Goal: Transaction & Acquisition: Book appointment/travel/reservation

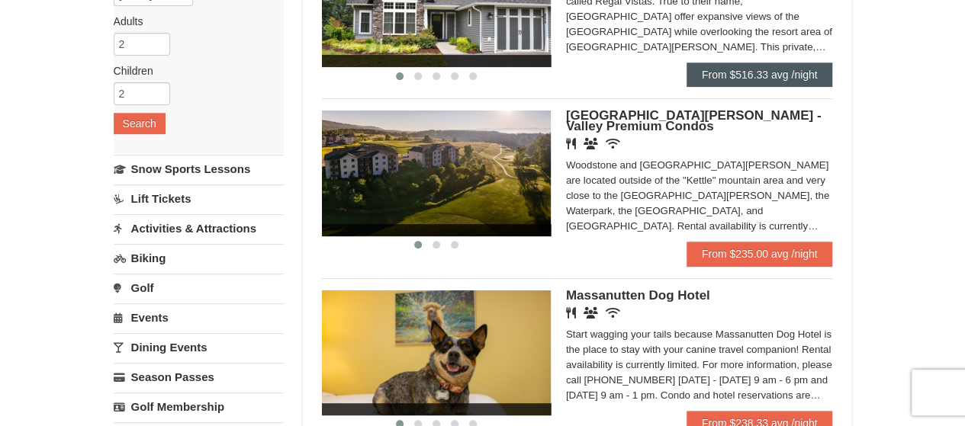
scroll to position [228, 0]
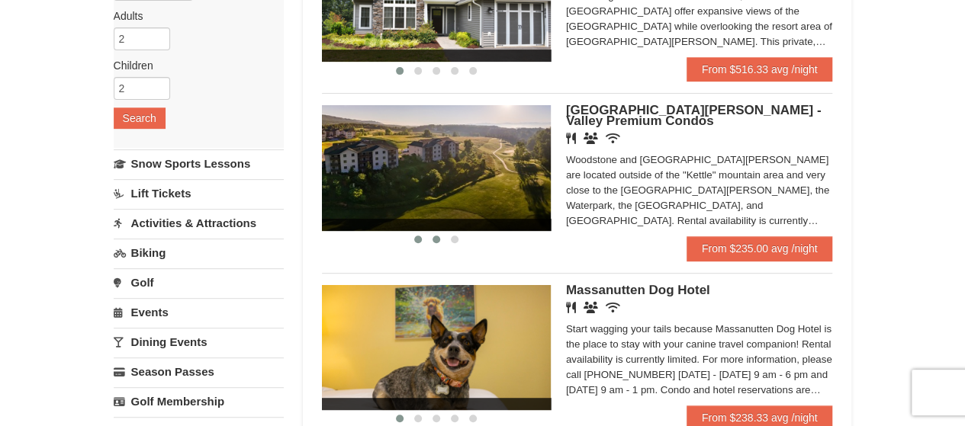
click at [435, 243] on button at bounding box center [436, 239] width 18 height 15
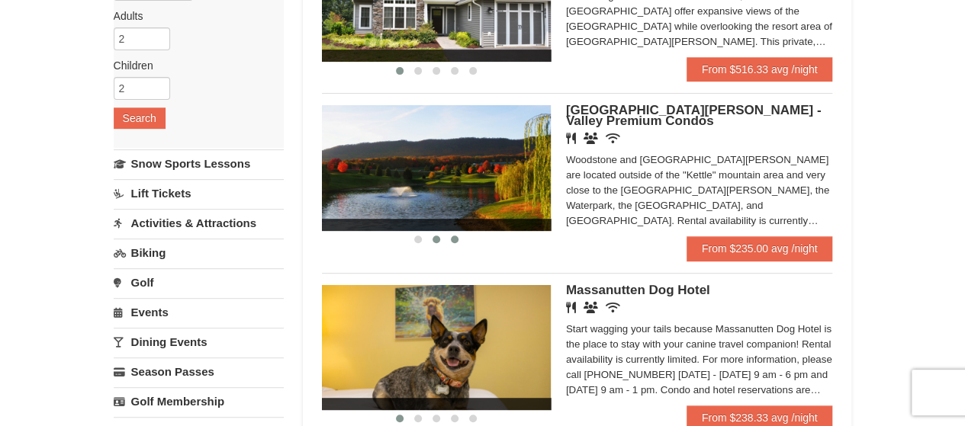
click at [458, 240] on button at bounding box center [454, 239] width 18 height 15
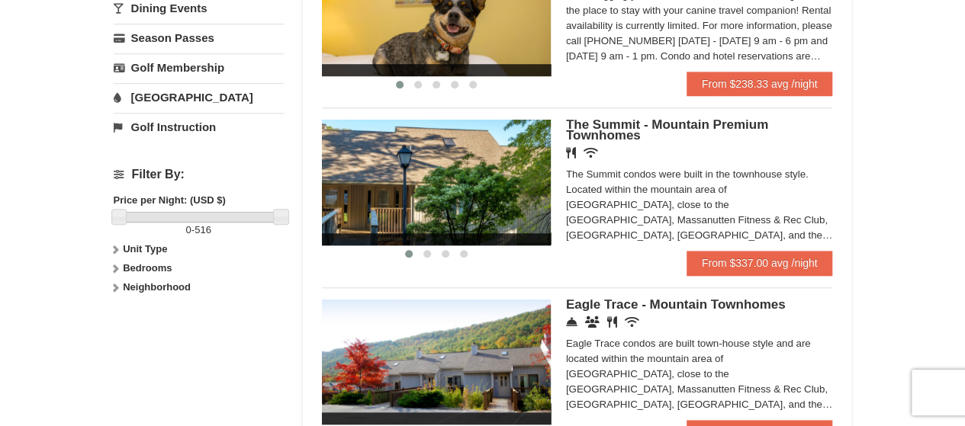
scroll to position [563, 0]
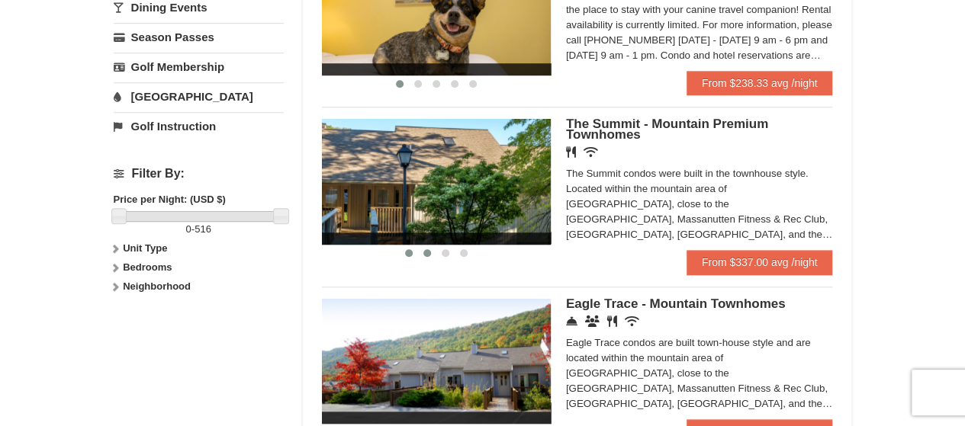
click at [429, 254] on span at bounding box center [427, 253] width 8 height 8
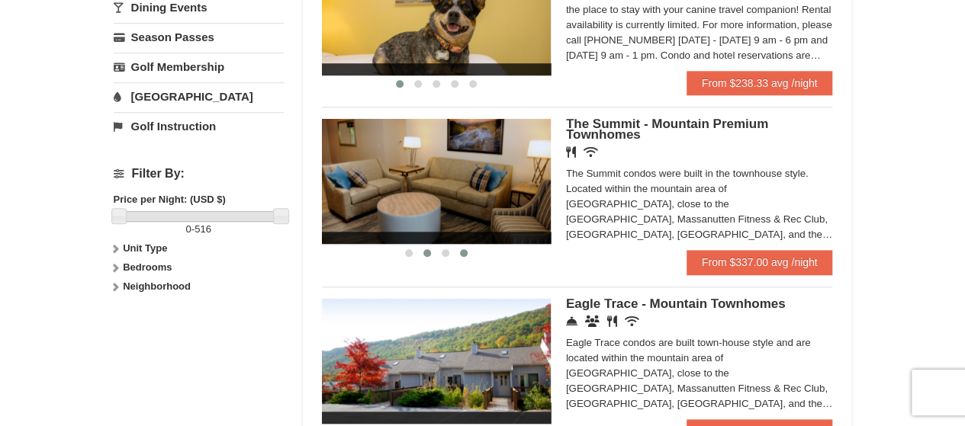
click at [463, 254] on span at bounding box center [464, 253] width 8 height 8
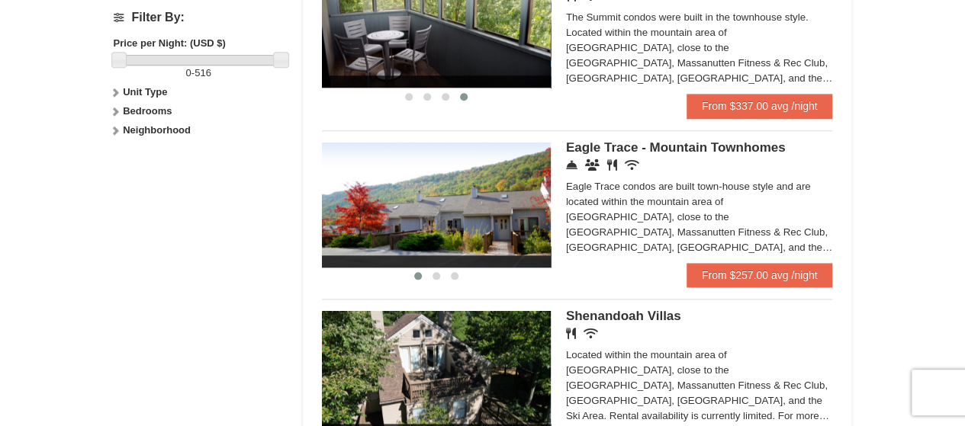
scroll to position [720, 0]
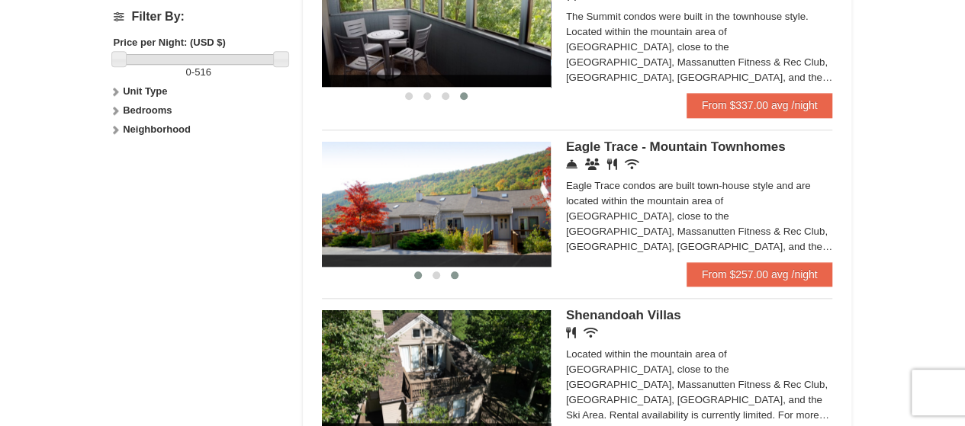
click at [452, 272] on span at bounding box center [455, 276] width 8 height 8
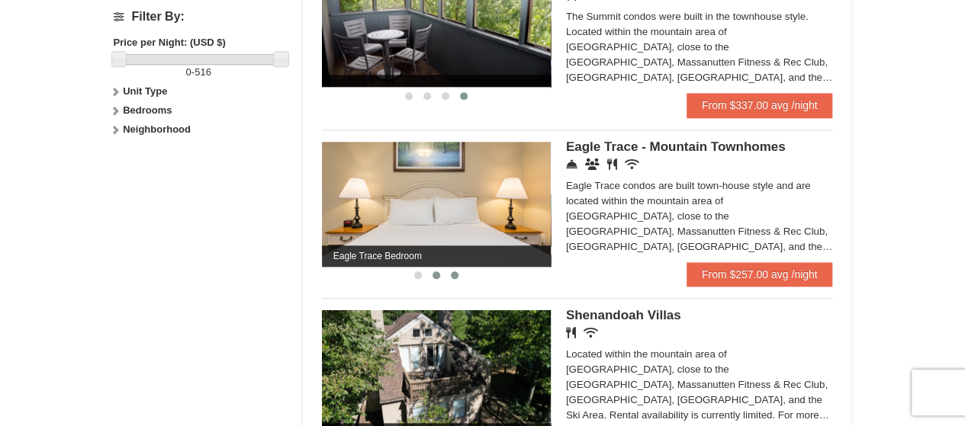
click at [439, 280] on button at bounding box center [436, 275] width 18 height 15
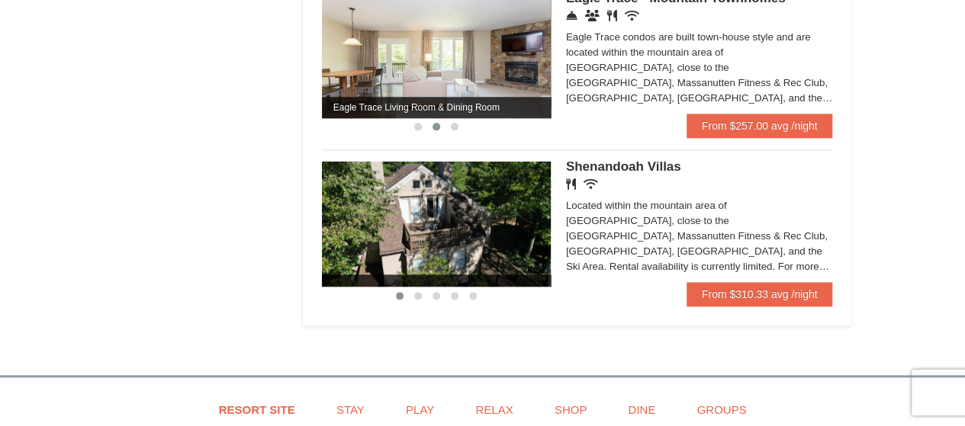
scroll to position [948, 0]
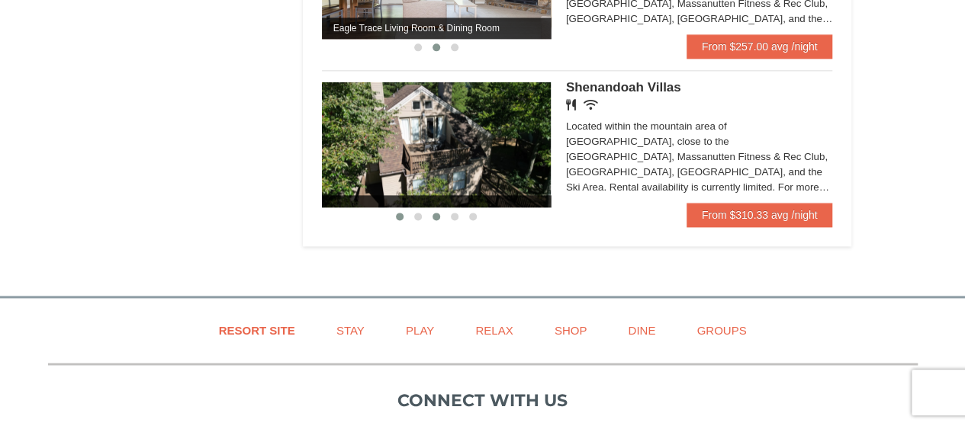
click at [427, 217] on button at bounding box center [436, 216] width 18 height 15
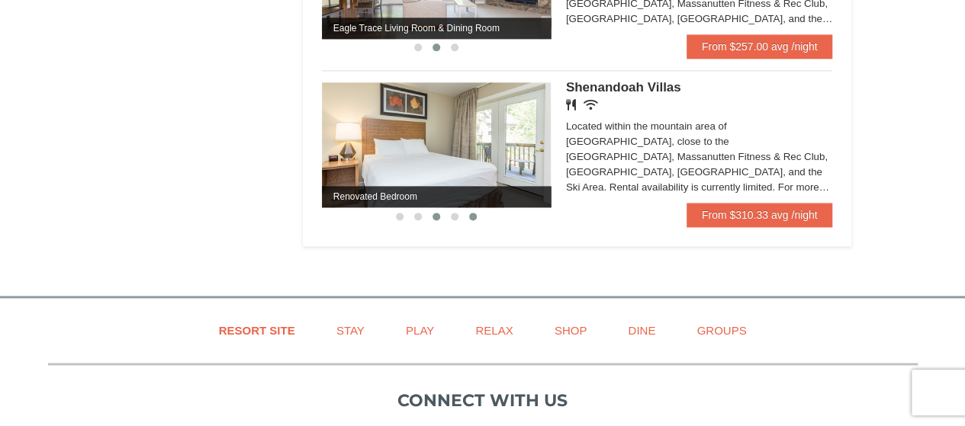
click at [476, 217] on span at bounding box center [473, 217] width 8 height 8
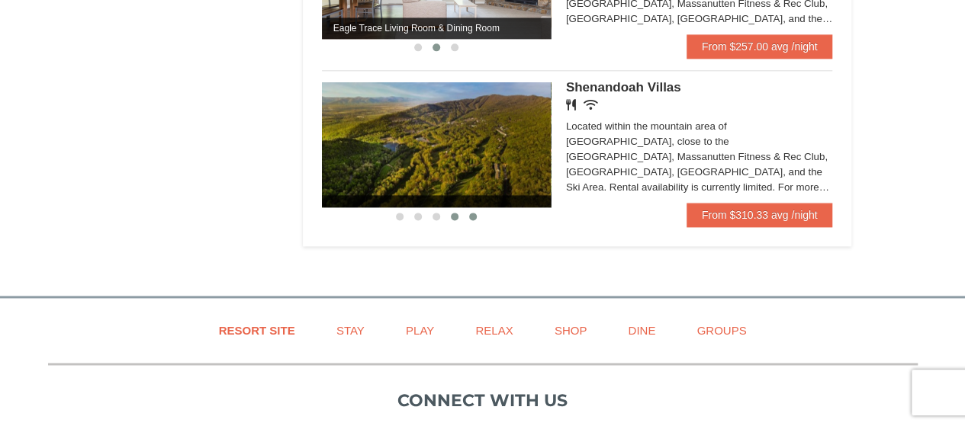
click at [461, 216] on button at bounding box center [454, 216] width 18 height 15
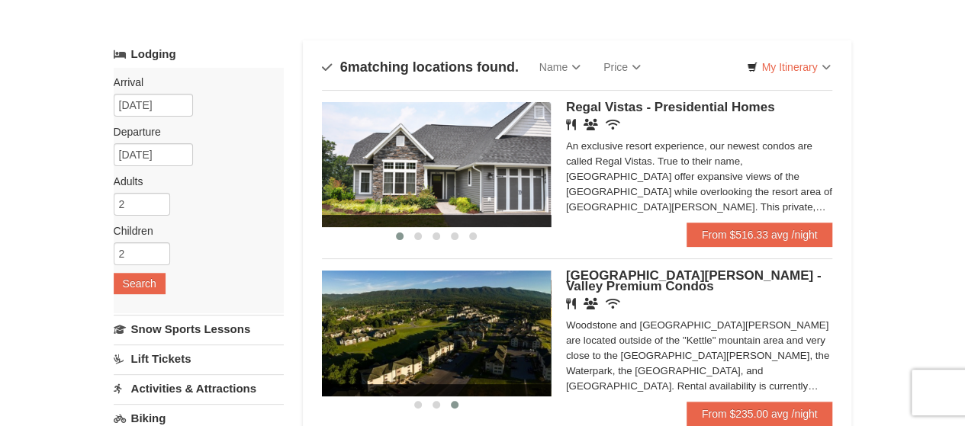
scroll to position [62, 0]
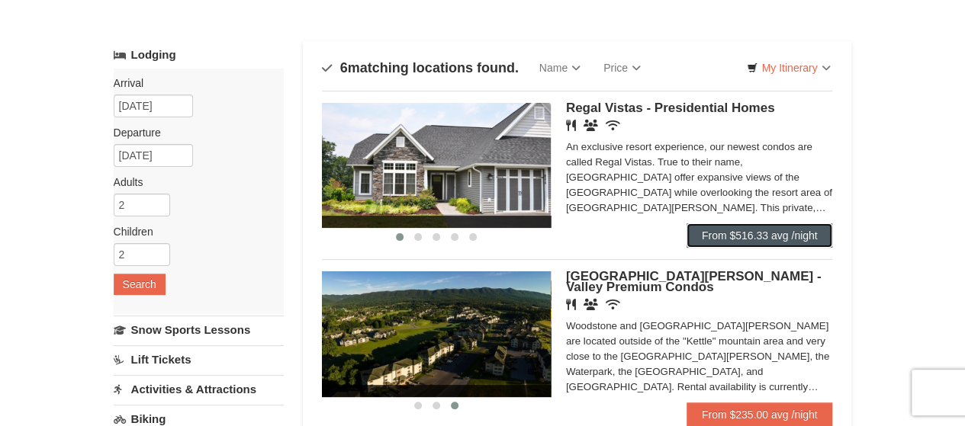
click at [700, 235] on link "From $516.33 avg /night" at bounding box center [759, 235] width 146 height 24
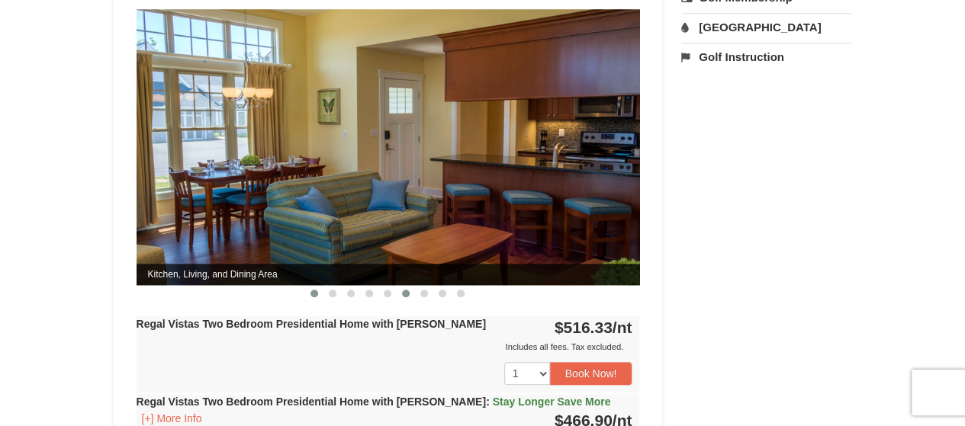
scroll to position [660, 0]
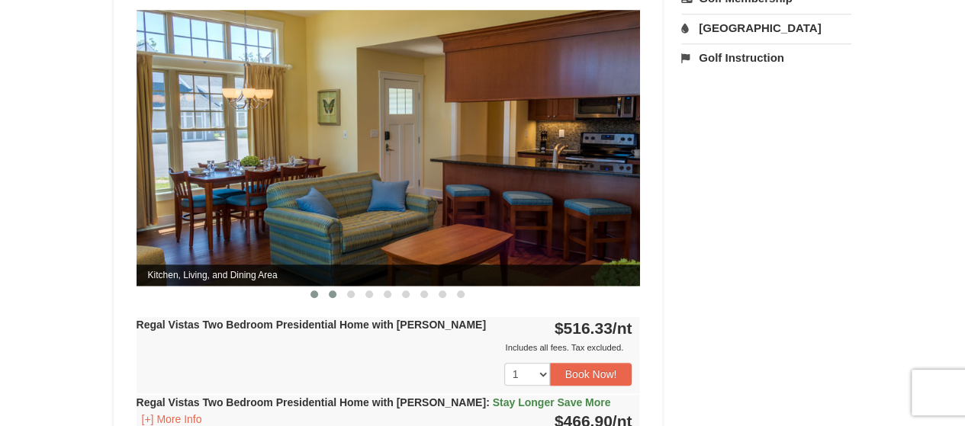
click at [331, 291] on span at bounding box center [333, 295] width 8 height 8
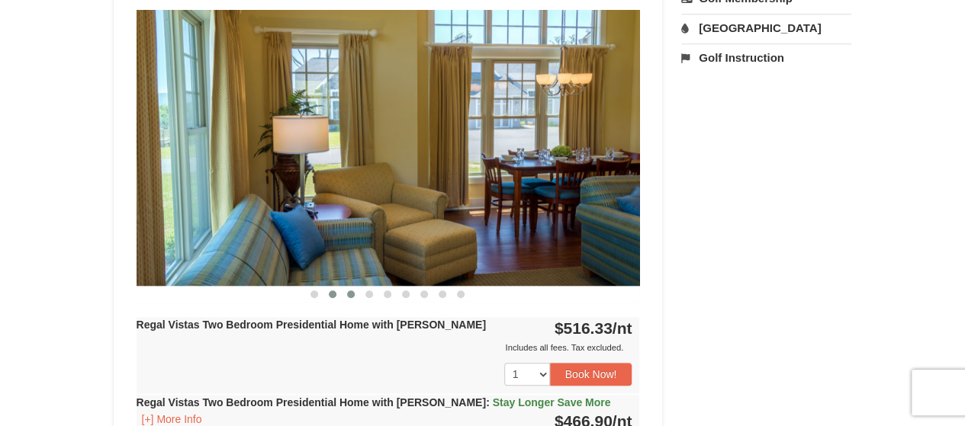
click at [351, 291] on span at bounding box center [351, 295] width 8 height 8
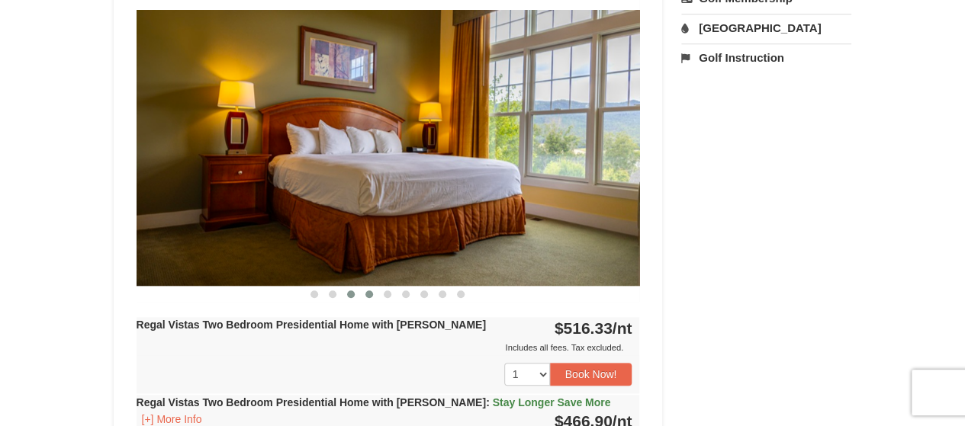
click at [374, 287] on button at bounding box center [369, 294] width 18 height 15
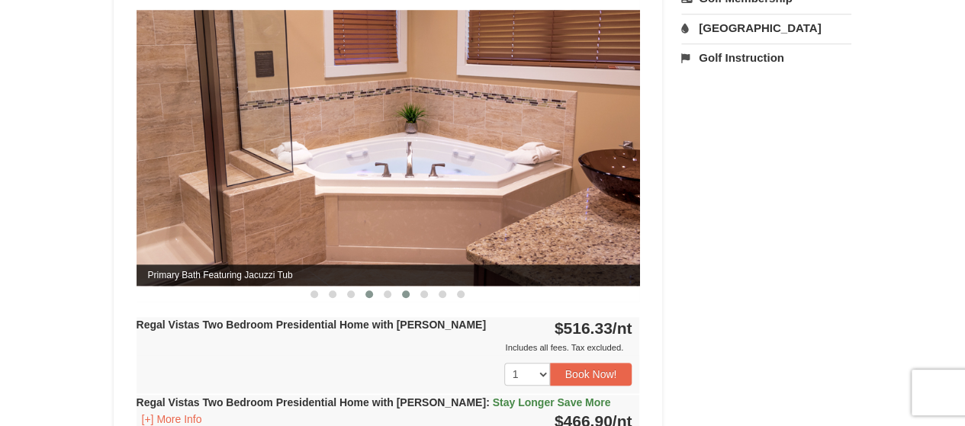
click at [397, 287] on button at bounding box center [406, 294] width 18 height 15
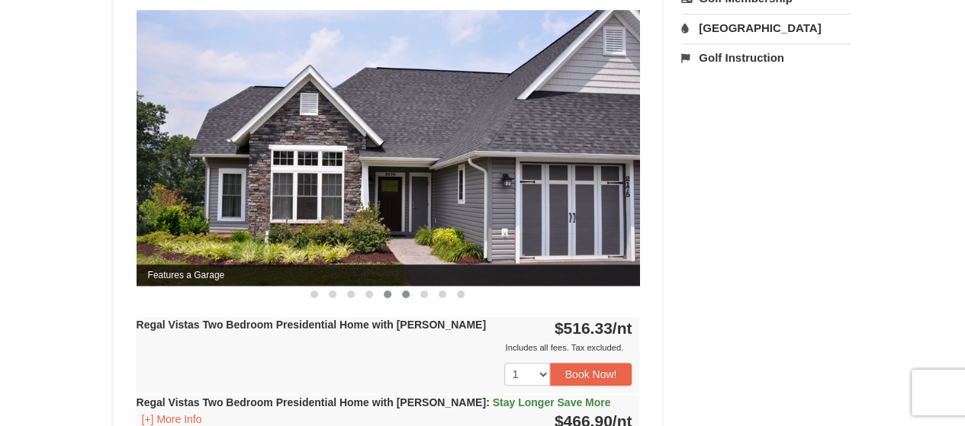
click at [390, 291] on span at bounding box center [388, 295] width 8 height 8
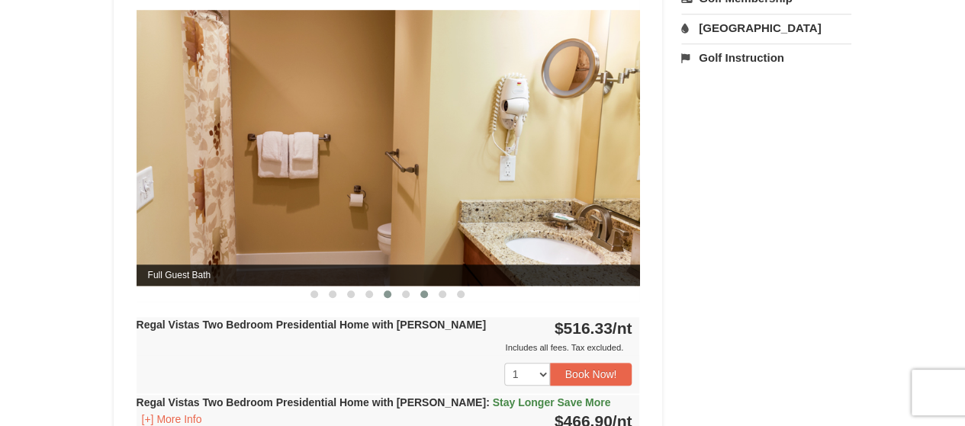
click at [429, 287] on button at bounding box center [424, 294] width 18 height 15
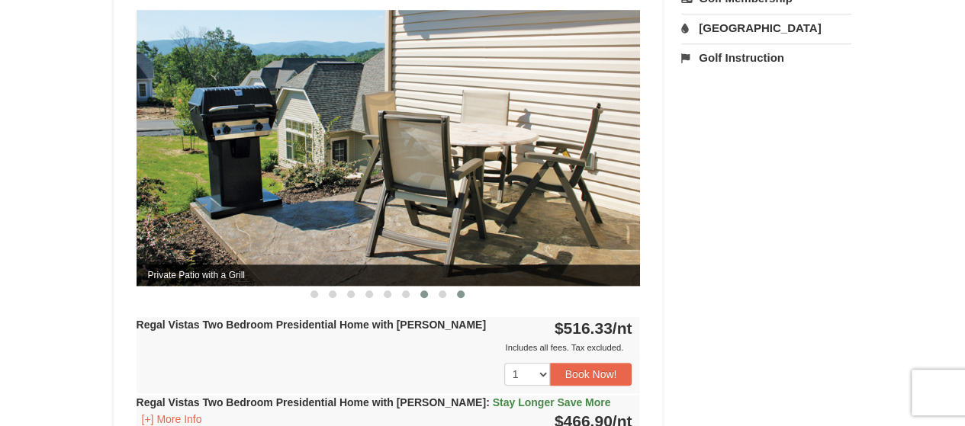
click at [452, 287] on button at bounding box center [461, 294] width 18 height 15
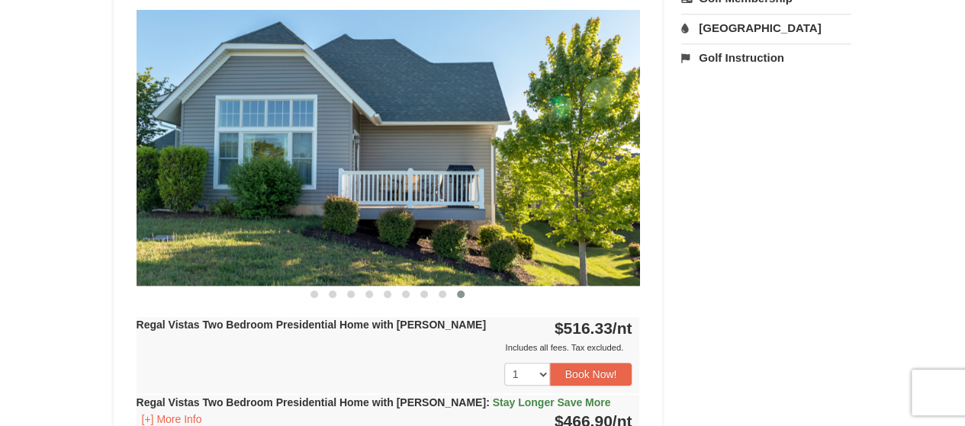
click at [469, 287] on button at bounding box center [461, 294] width 18 height 15
click at [458, 291] on span at bounding box center [461, 295] width 8 height 8
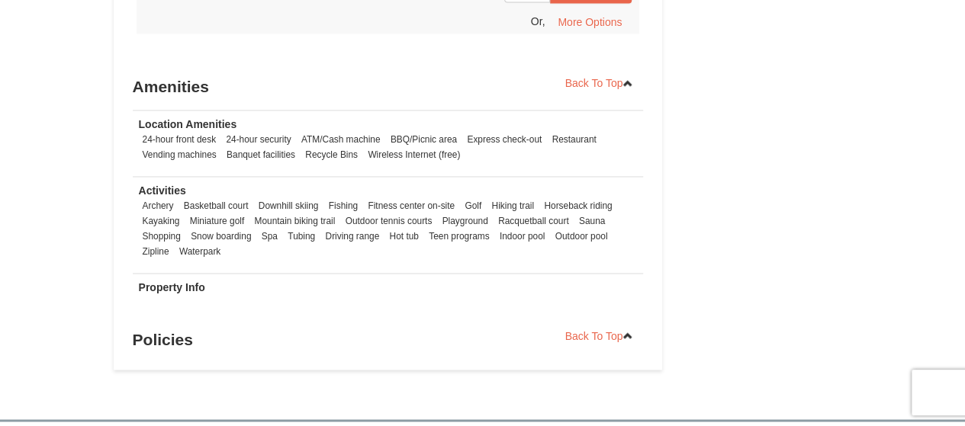
scroll to position [1138, 0]
click at [177, 281] on strong "Property Info" at bounding box center [172, 287] width 66 height 12
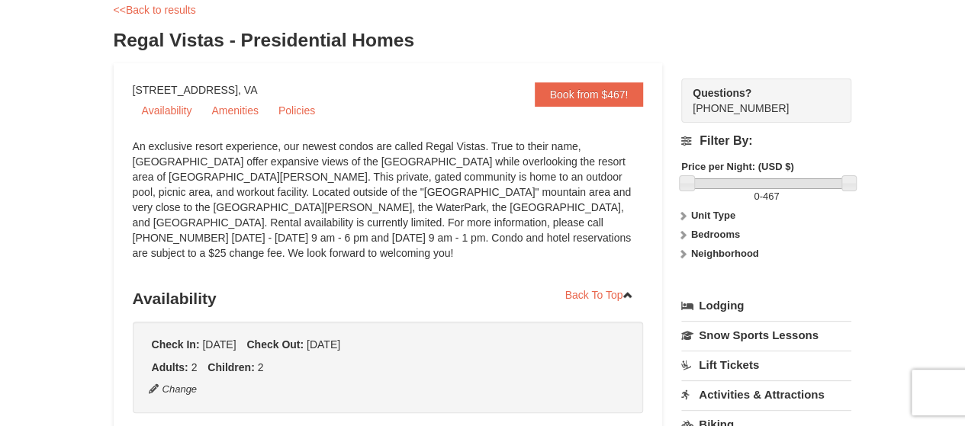
scroll to position [122, 0]
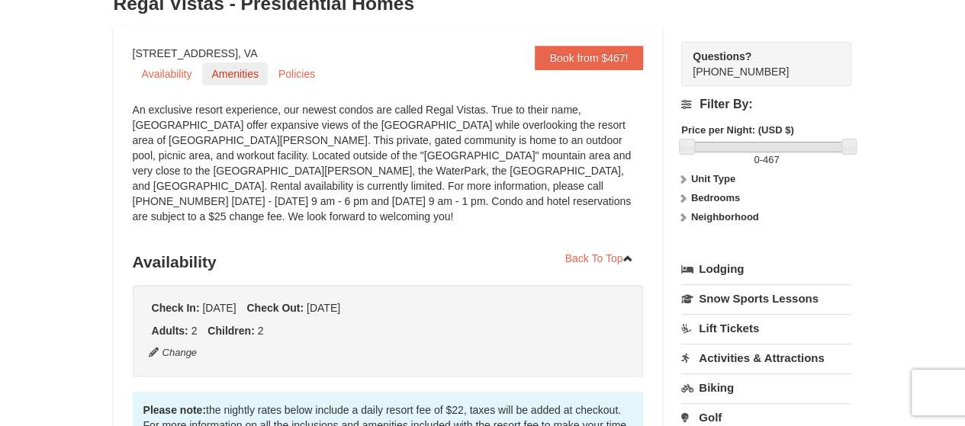
click at [217, 79] on link "Amenities" at bounding box center [234, 74] width 65 height 23
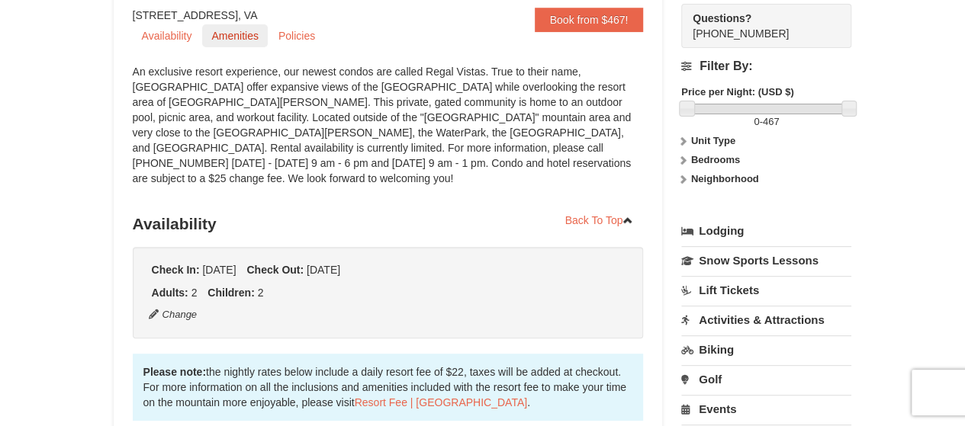
scroll to position [162, 0]
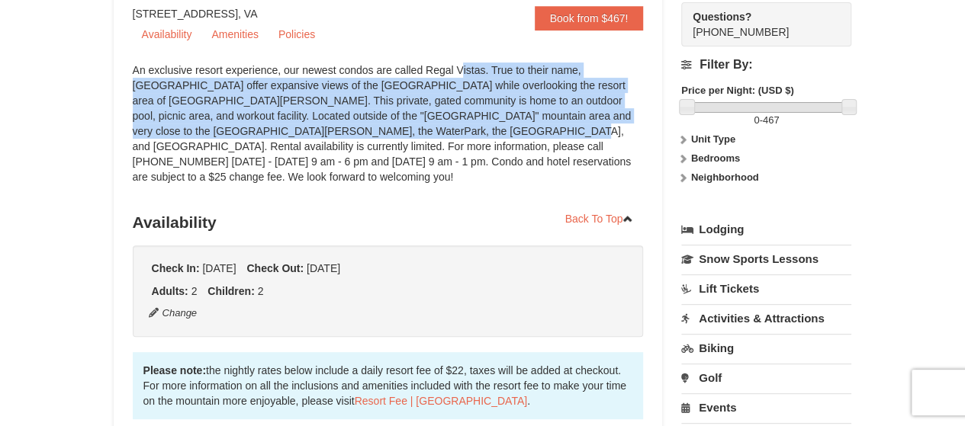
drag, startPoint x: 344, startPoint y: 133, endPoint x: 383, endPoint y: 66, distance: 77.6
click at [383, 66] on div "An exclusive resort experience, our newest condos are called Regal Vistas. True…" at bounding box center [388, 131] width 511 height 137
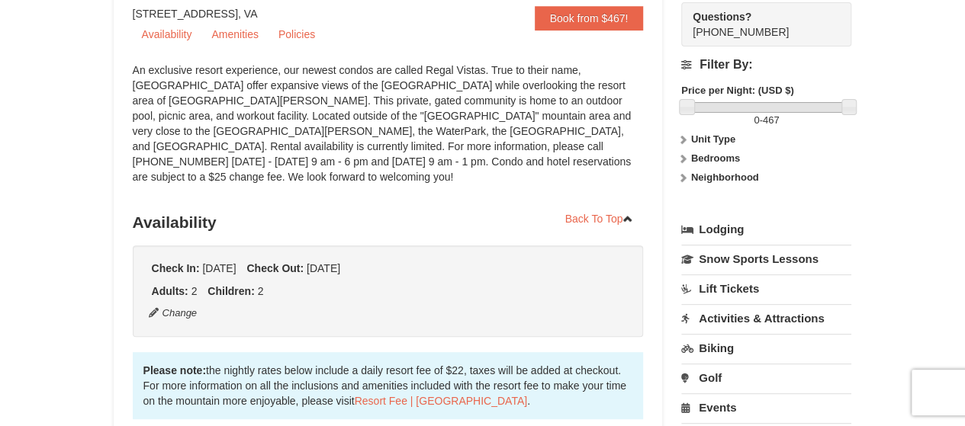
click at [384, 127] on div "An exclusive resort experience, our newest condos are called Regal Vistas. True…" at bounding box center [388, 131] width 511 height 137
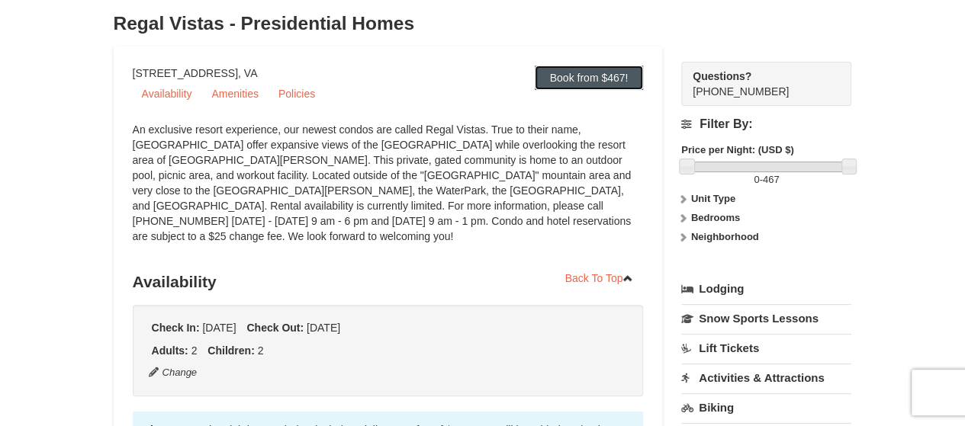
click at [554, 79] on link "Book from $467!" at bounding box center [589, 78] width 109 height 24
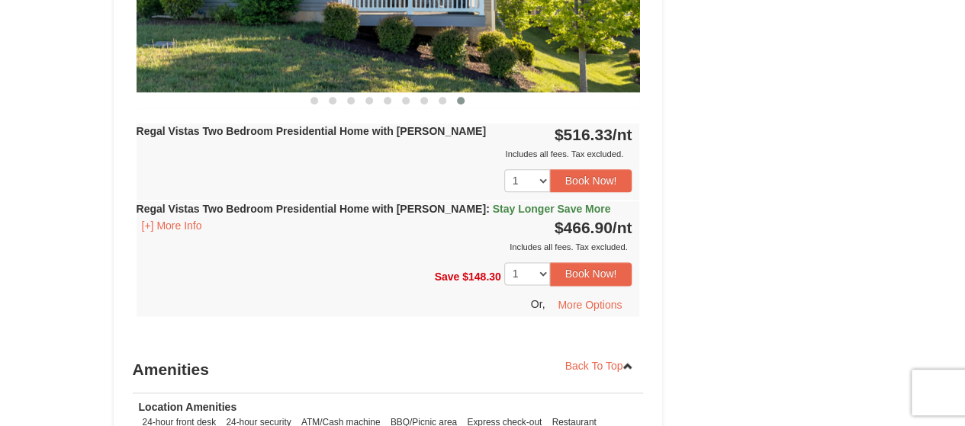
scroll to position [856, 0]
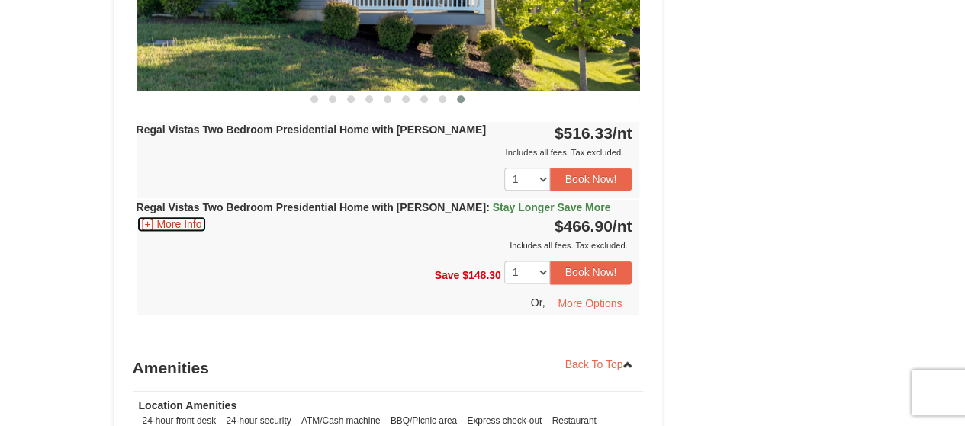
click at [177, 216] on button "[+] More Info" at bounding box center [172, 224] width 71 height 17
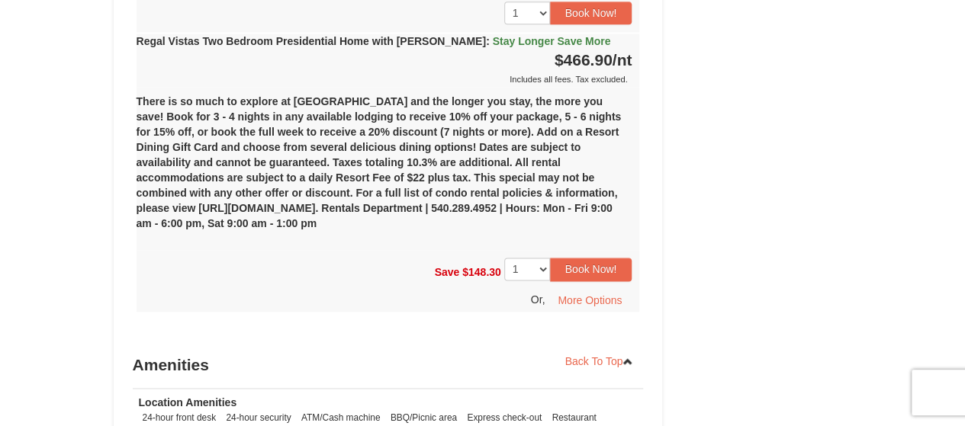
scroll to position [1042, 0]
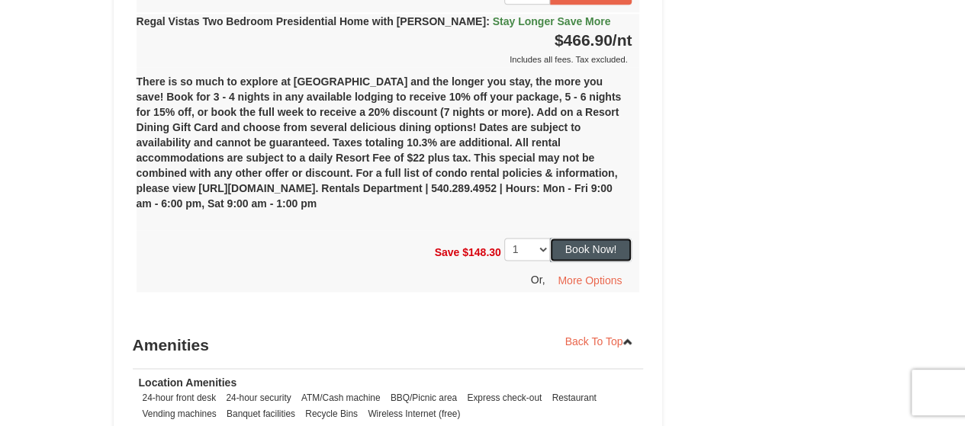
click at [607, 238] on button "Book Now!" at bounding box center [591, 249] width 82 height 23
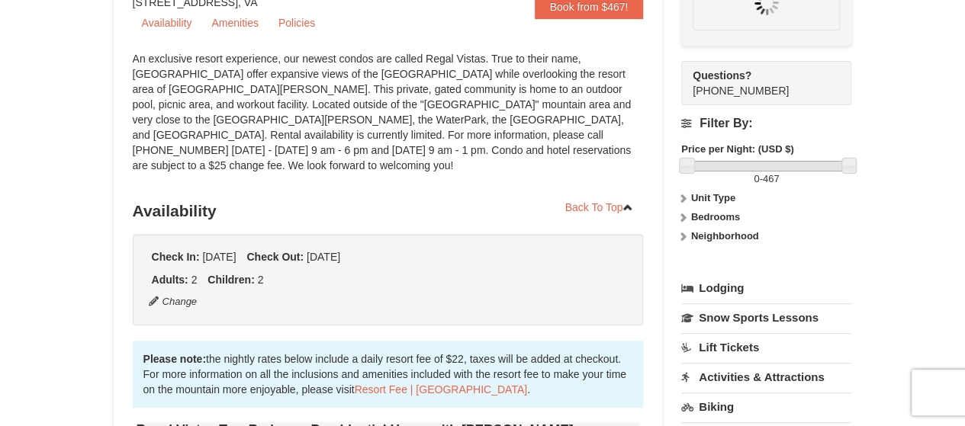
scroll to position [149, 0]
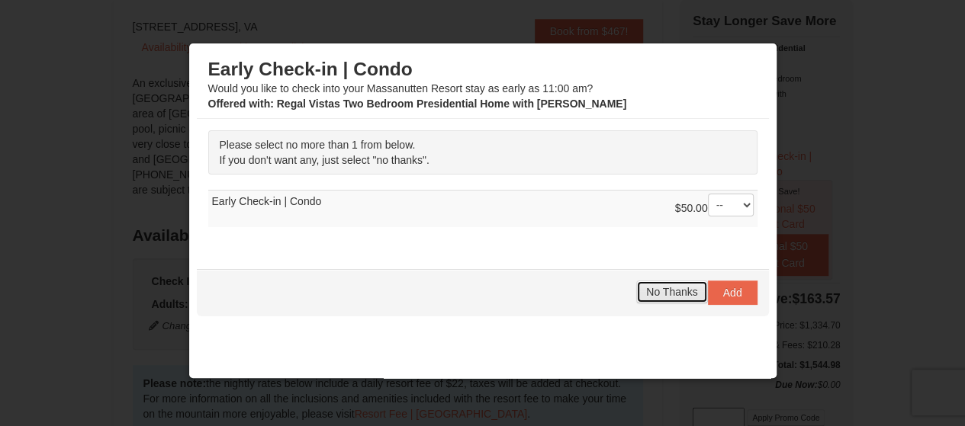
click at [651, 286] on span "No Thanks" at bounding box center [671, 292] width 51 height 12
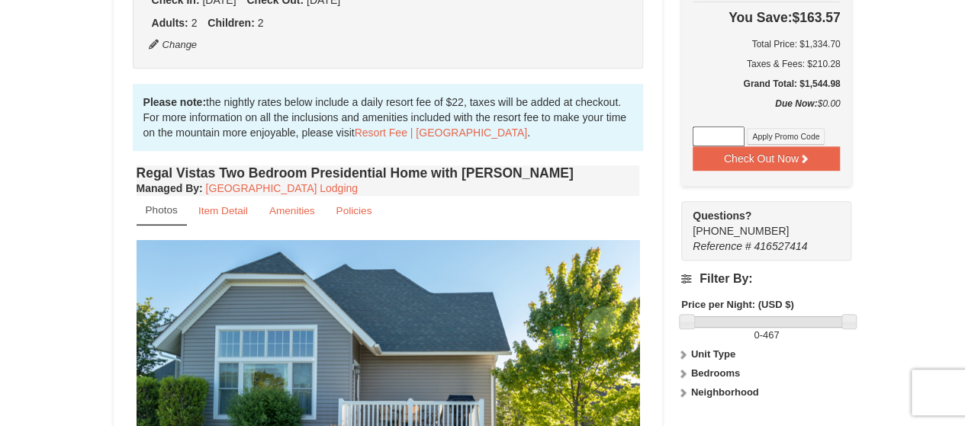
scroll to position [427, 0]
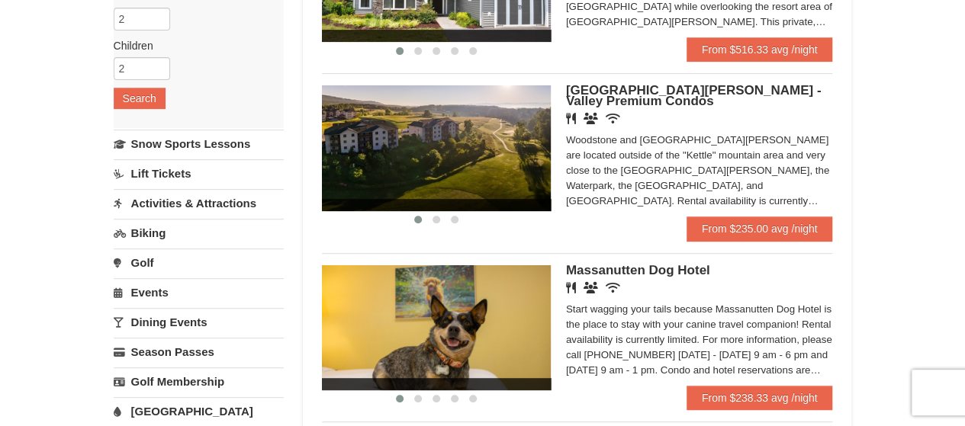
scroll to position [249, 0]
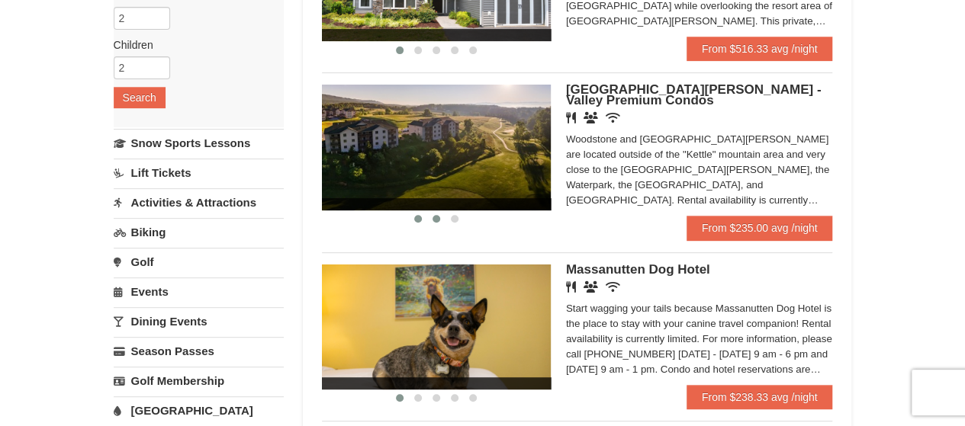
click at [437, 217] on span at bounding box center [436, 219] width 8 height 8
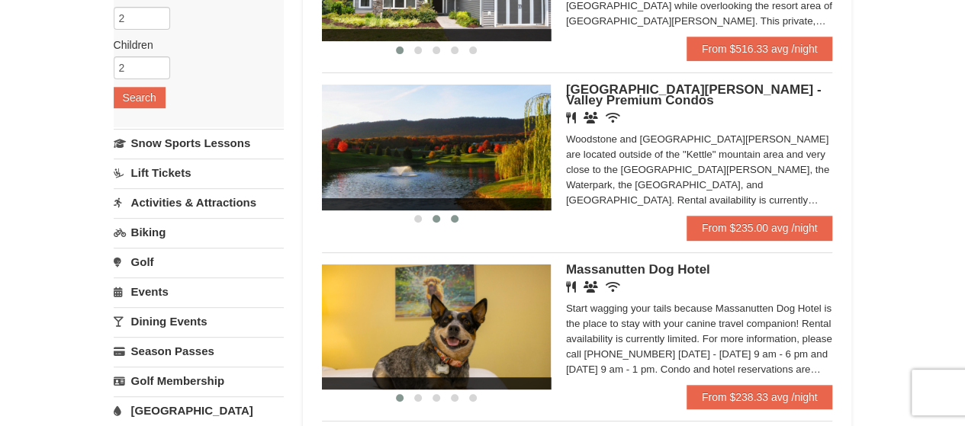
click at [463, 219] on button at bounding box center [454, 218] width 18 height 15
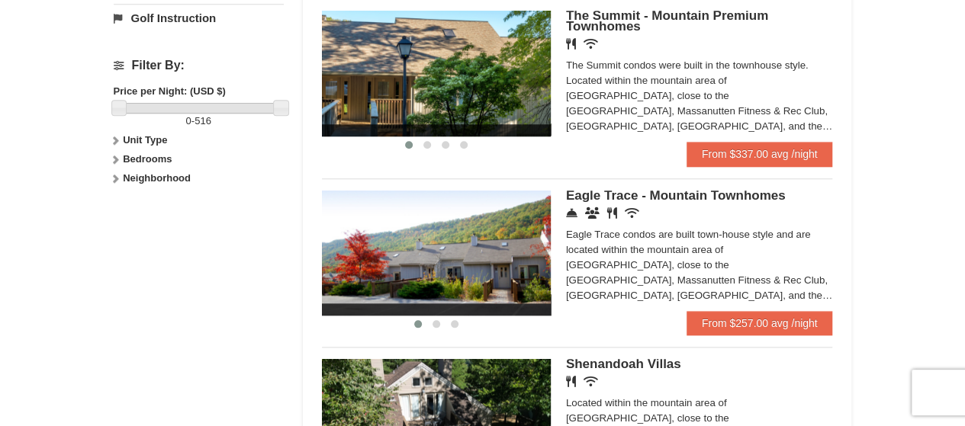
scroll to position [672, 0]
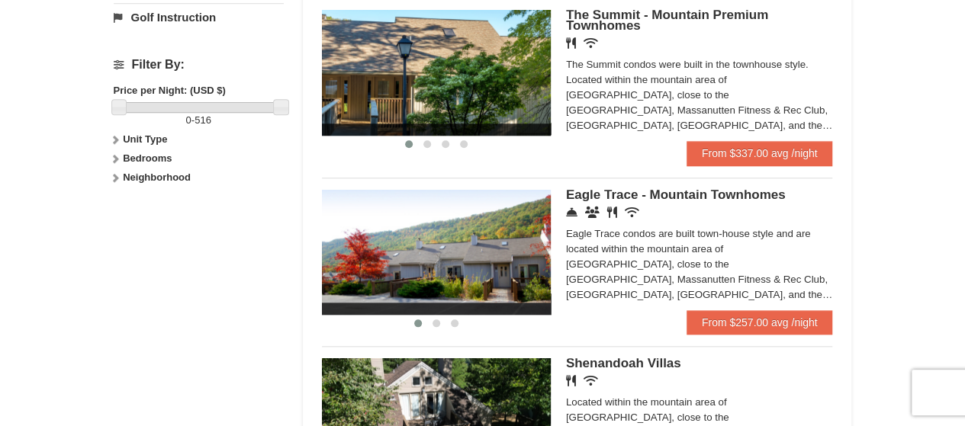
click at [506, 220] on img at bounding box center [436, 252] width 229 height 125
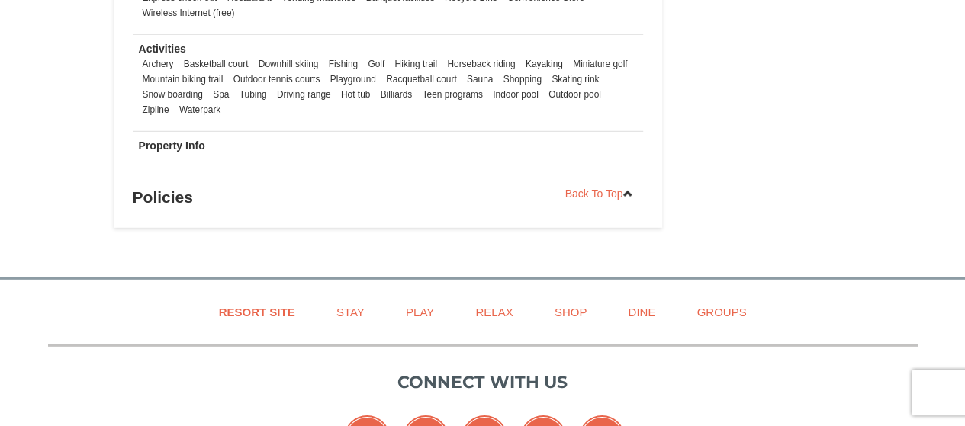
scroll to position [2161, 0]
